Goal: Task Accomplishment & Management: Manage account settings

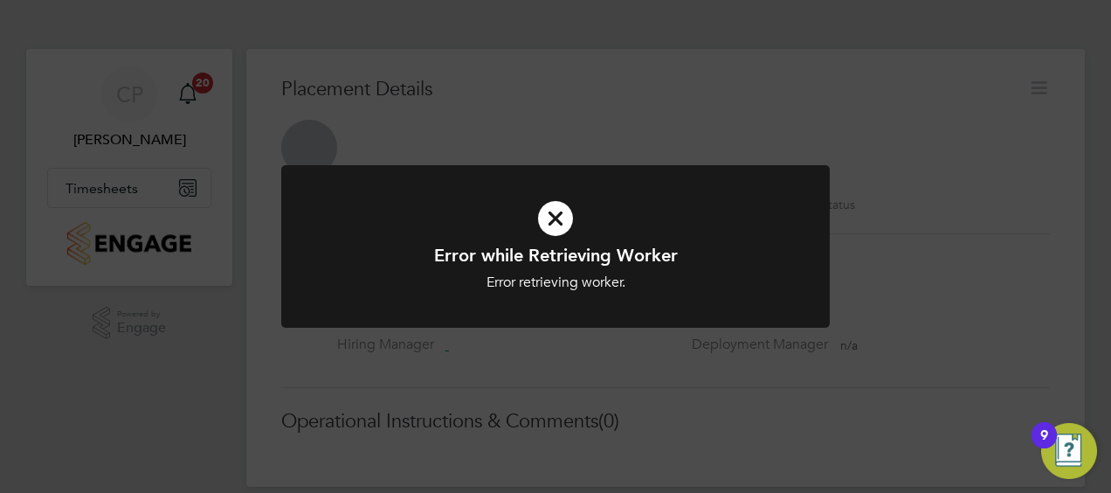
click at [548, 226] on icon at bounding box center [555, 218] width 454 height 68
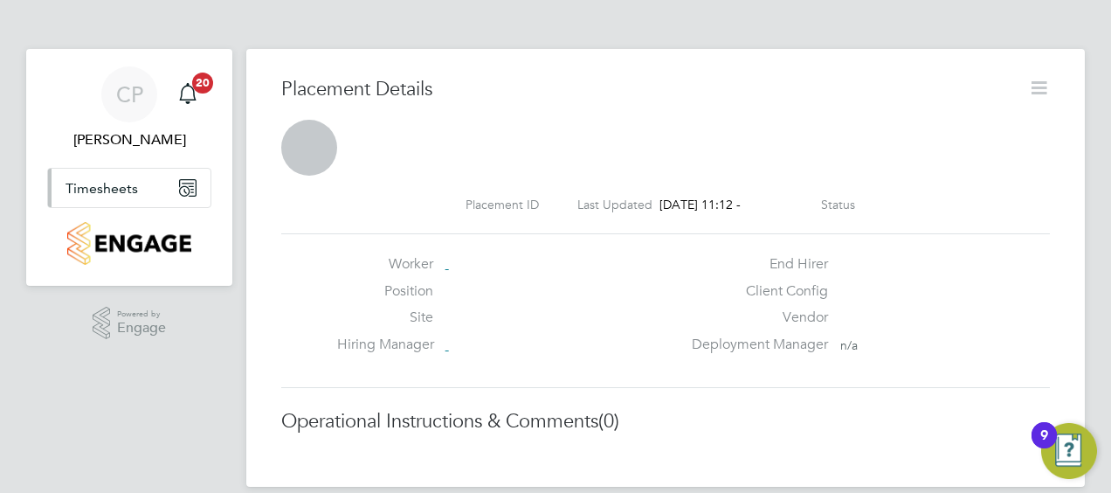
click at [122, 178] on button "Timesheets" at bounding box center [129, 188] width 162 height 38
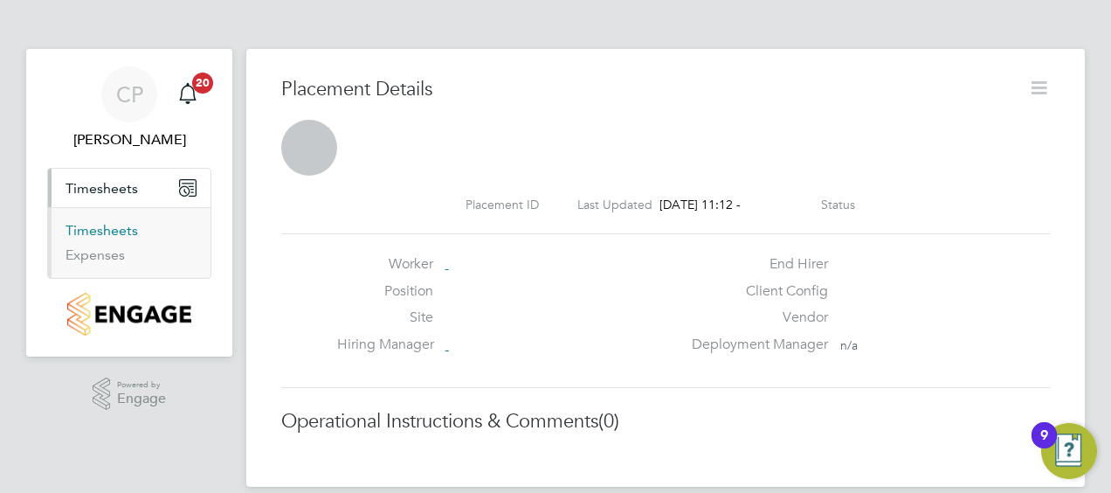
click at [100, 227] on link "Timesheets" at bounding box center [101, 230] width 72 height 17
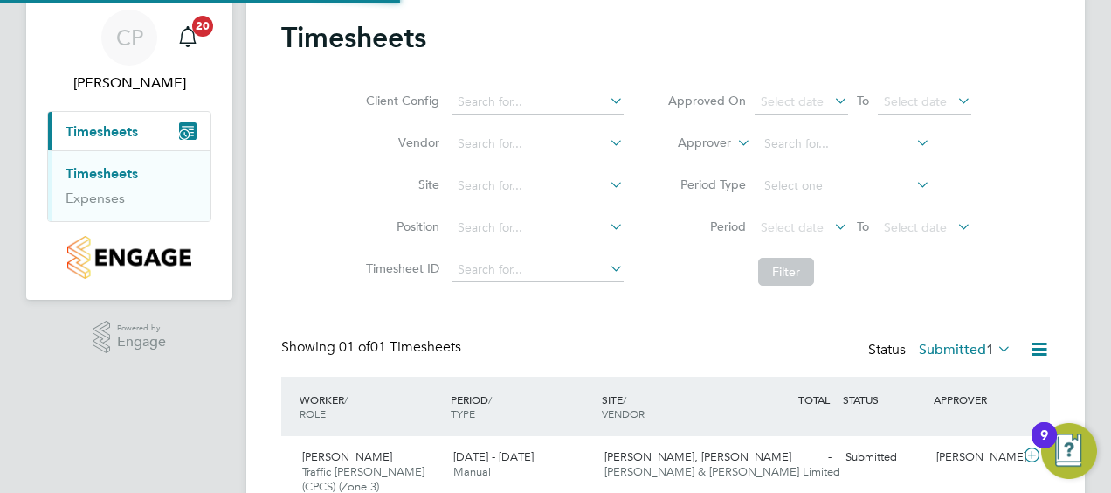
scroll to position [134, 0]
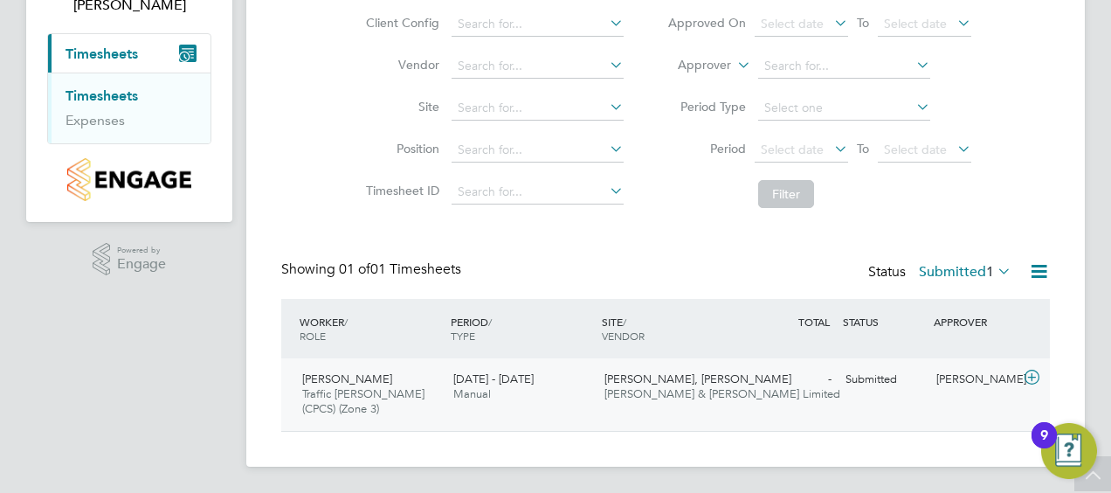
click at [409, 386] on span "Traffic [PERSON_NAME] (CPCS) (Zone 3)" at bounding box center [363, 401] width 122 height 30
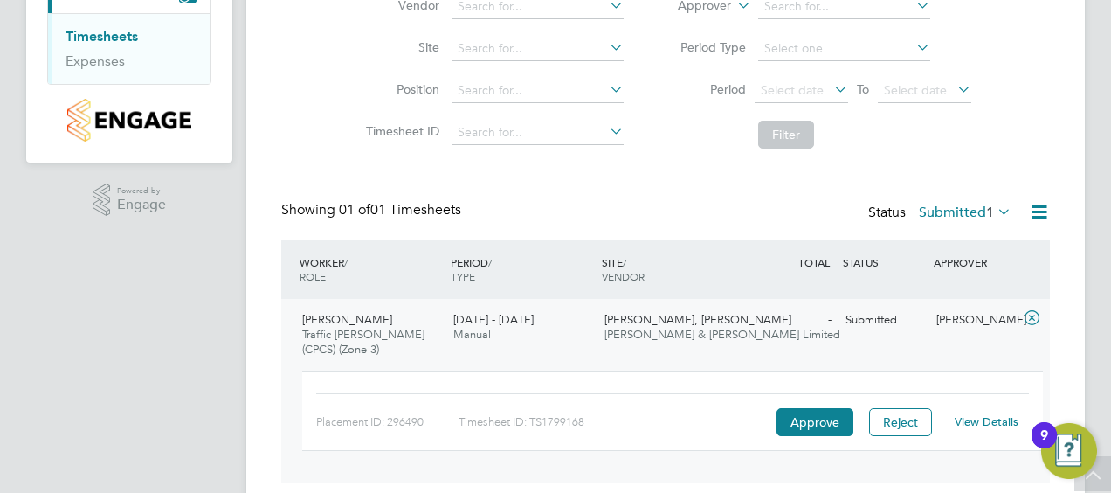
scroll to position [245, 0]
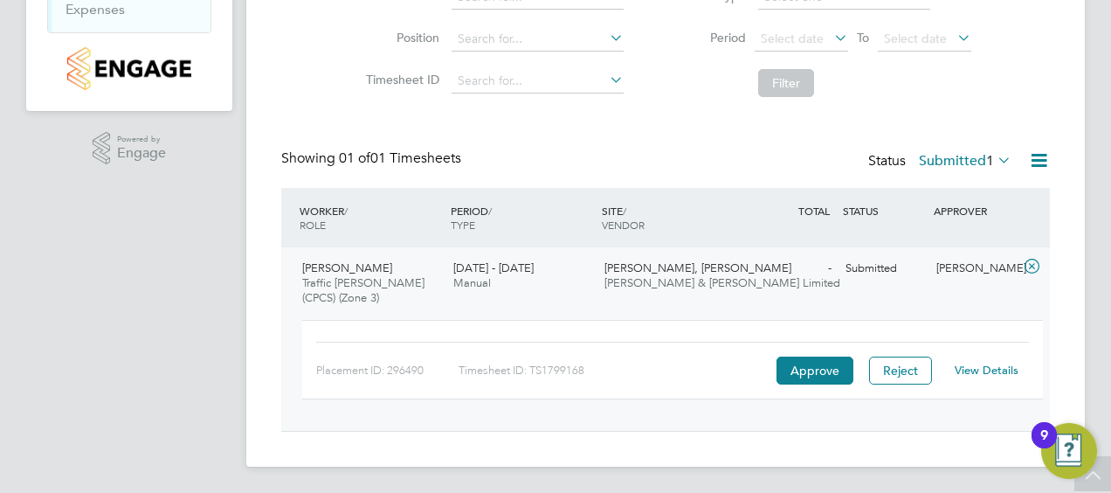
click at [823, 353] on div "Placement ID: 296490 Timesheet ID: TS1799168 Approve Reject View Details" at bounding box center [672, 362] width 713 height 43
click at [817, 362] on button "Approve" at bounding box center [814, 370] width 77 height 28
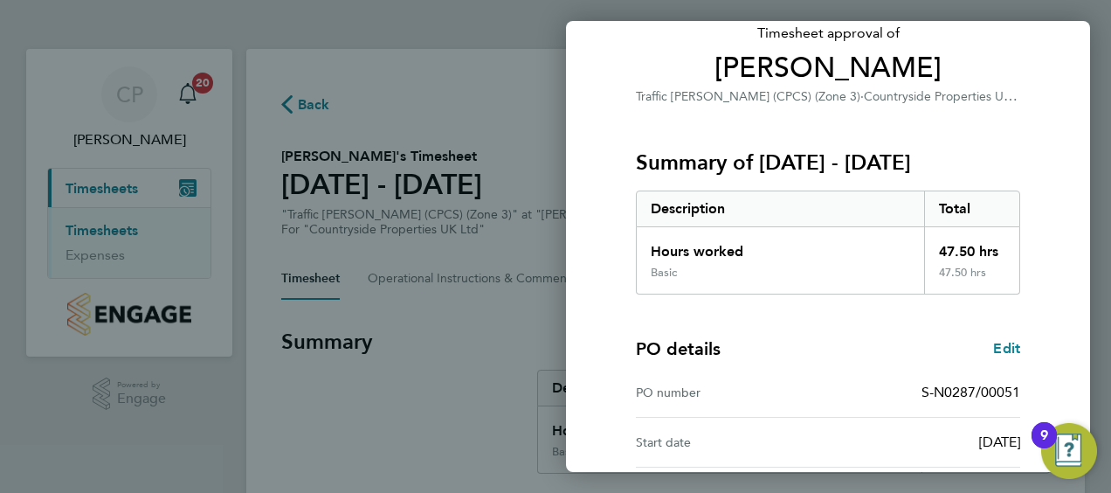
scroll to position [342, 0]
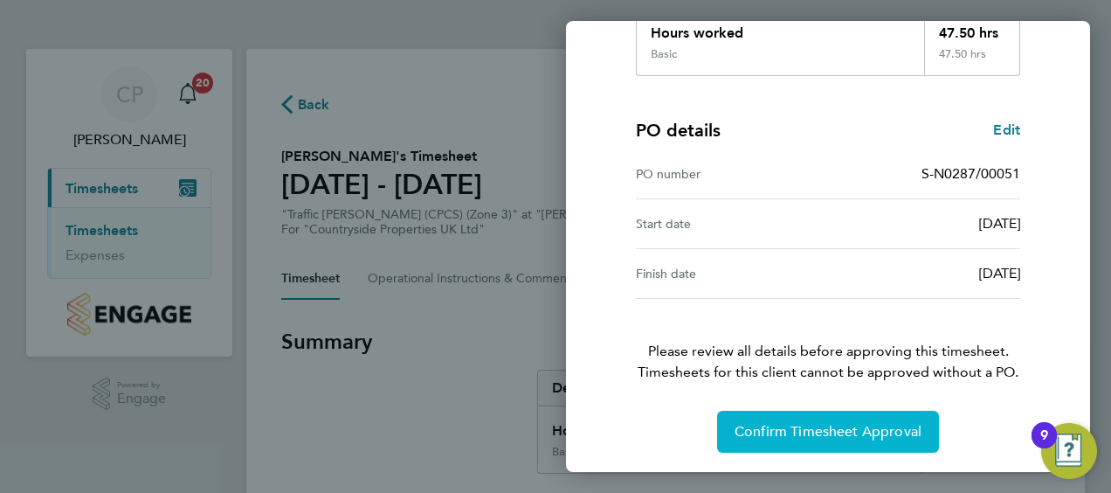
click at [824, 443] on button "Confirm Timesheet Approval" at bounding box center [828, 431] width 222 height 42
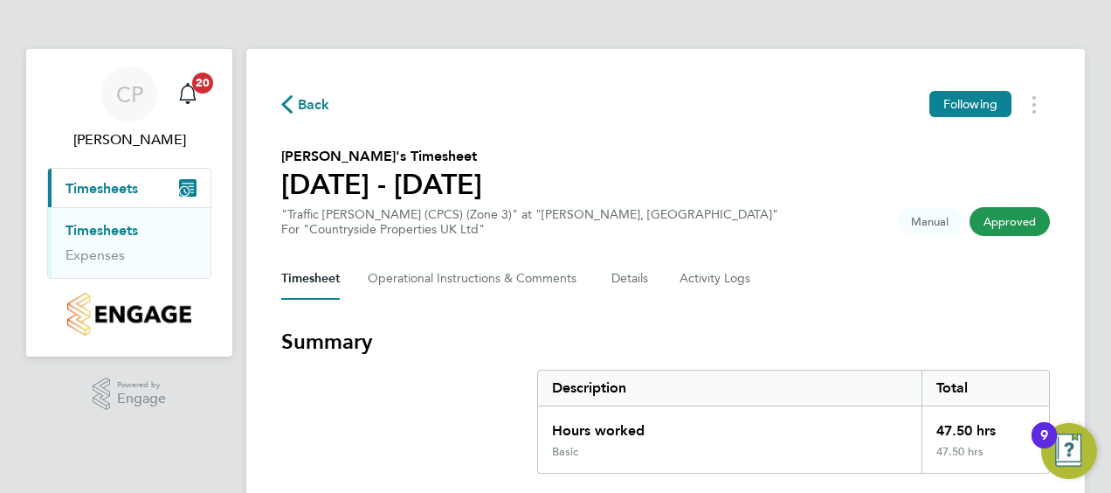
click at [141, 183] on button "Current page: Timesheets" at bounding box center [129, 188] width 162 height 38
